Goal: Contribute content

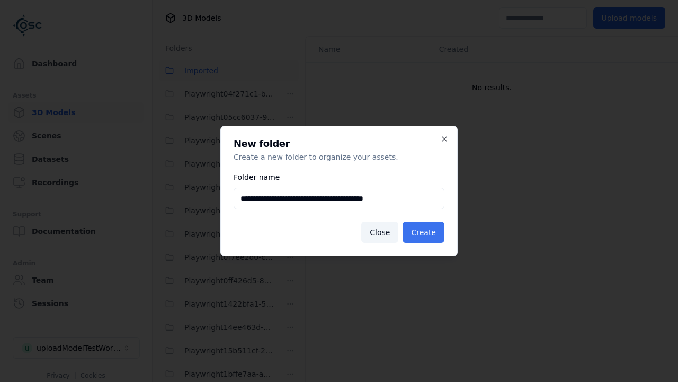
type input "**********"
click at [425, 232] on button "Create" at bounding box center [424, 231] width 42 height 21
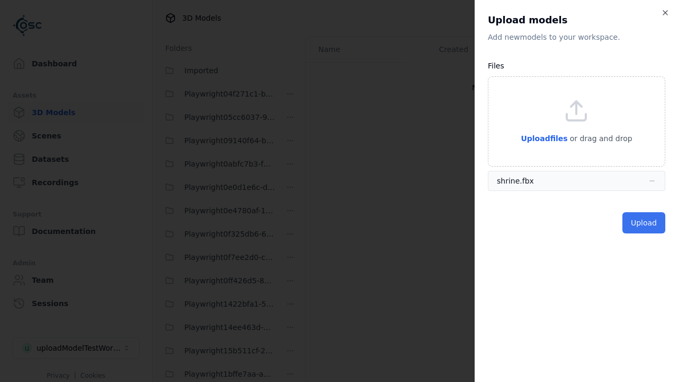
click at [645, 223] on button "Upload" at bounding box center [644, 222] width 43 height 21
